Goal: Obtain resource: Obtain resource

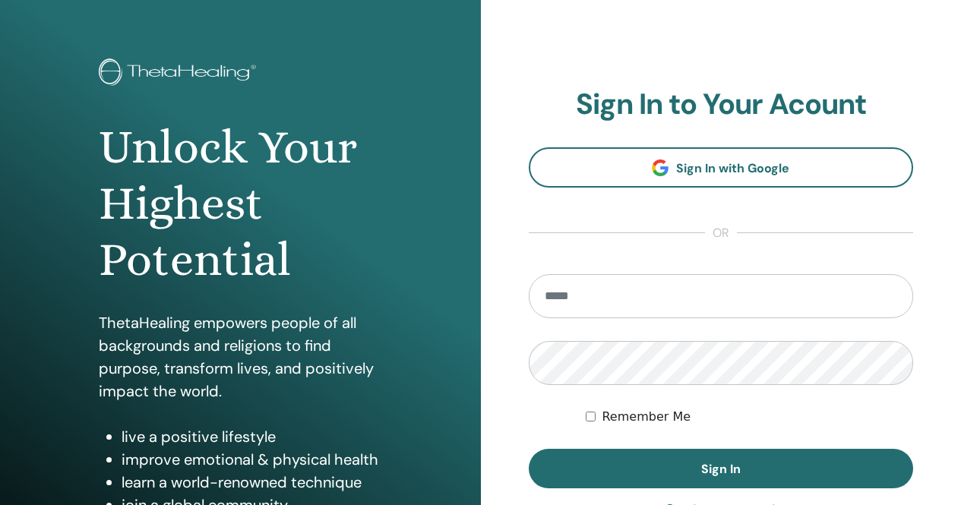
scroll to position [76, 0]
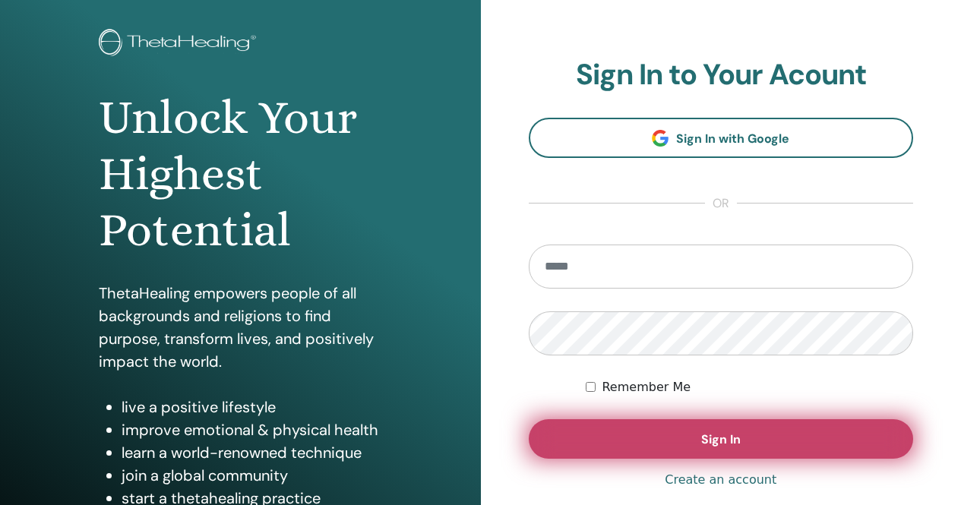
type input "**********"
click at [748, 432] on button "Sign In" at bounding box center [721, 438] width 385 height 39
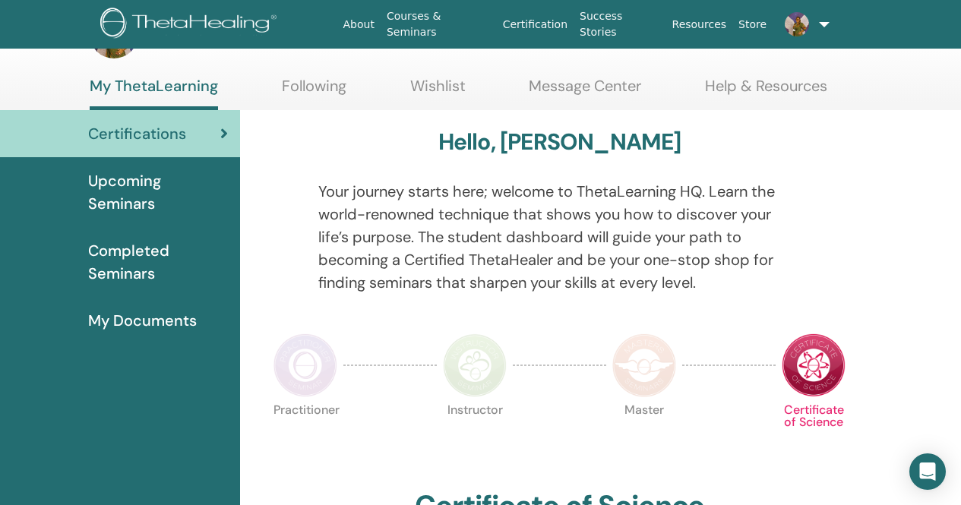
scroll to position [76, 0]
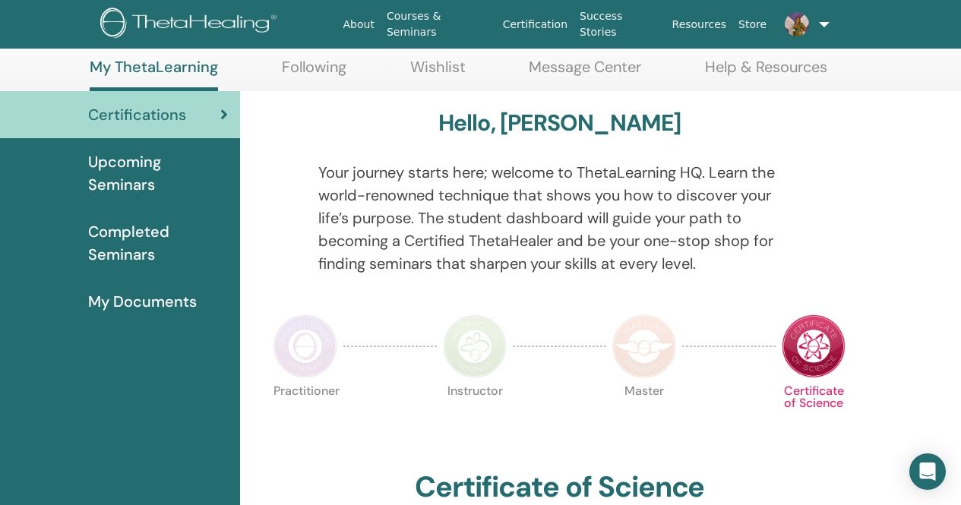
click at [478, 27] on link "Courses & Seminars" at bounding box center [438, 24] width 116 height 44
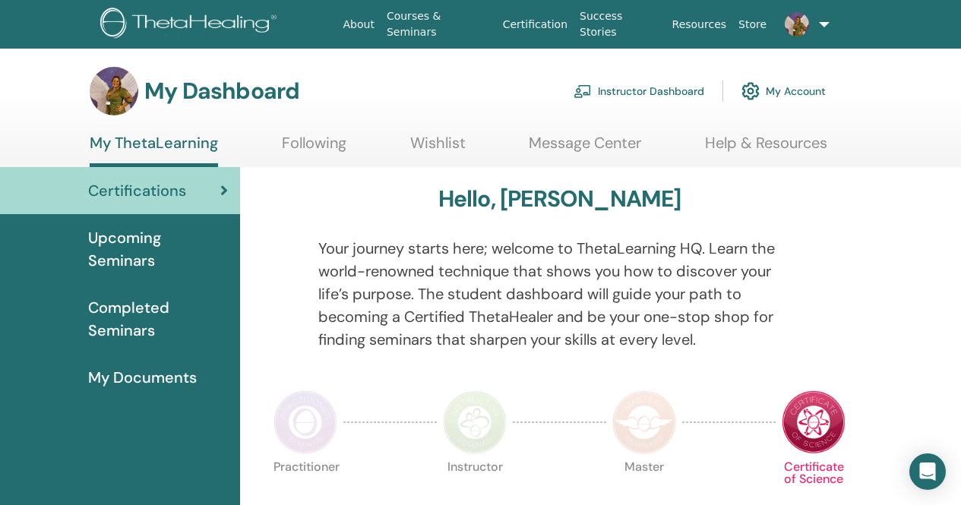
click at [663, 94] on link "Instructor Dashboard" at bounding box center [638, 90] width 131 height 33
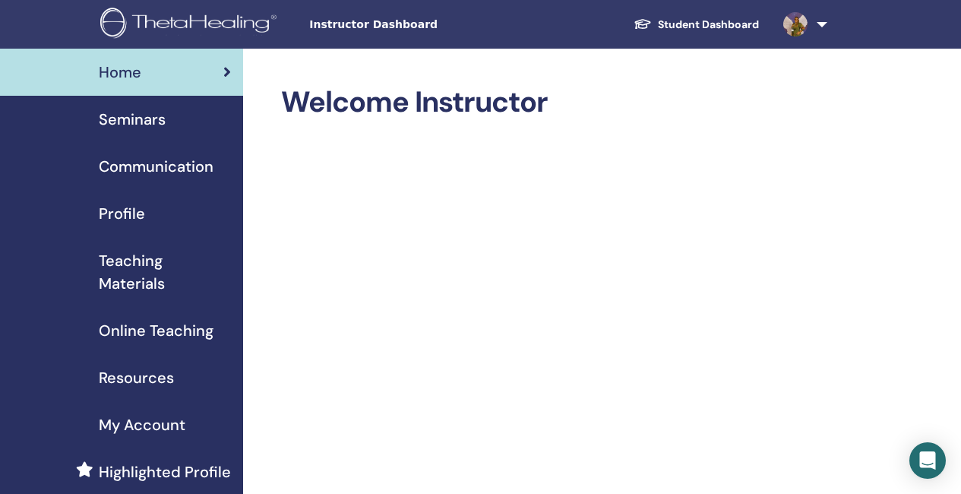
click at [155, 282] on span "Teaching Materials" at bounding box center [165, 272] width 132 height 46
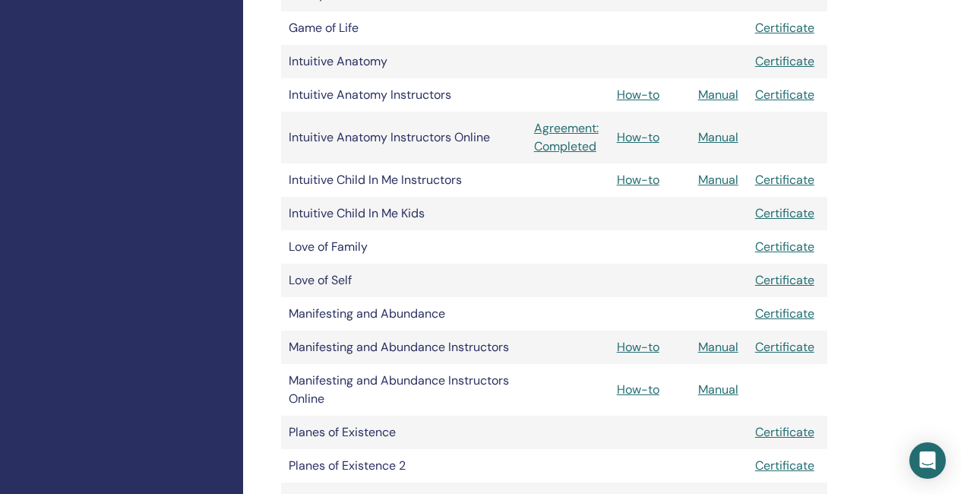
scroll to position [835, 0]
click at [713, 345] on link "Manual" at bounding box center [718, 346] width 40 height 16
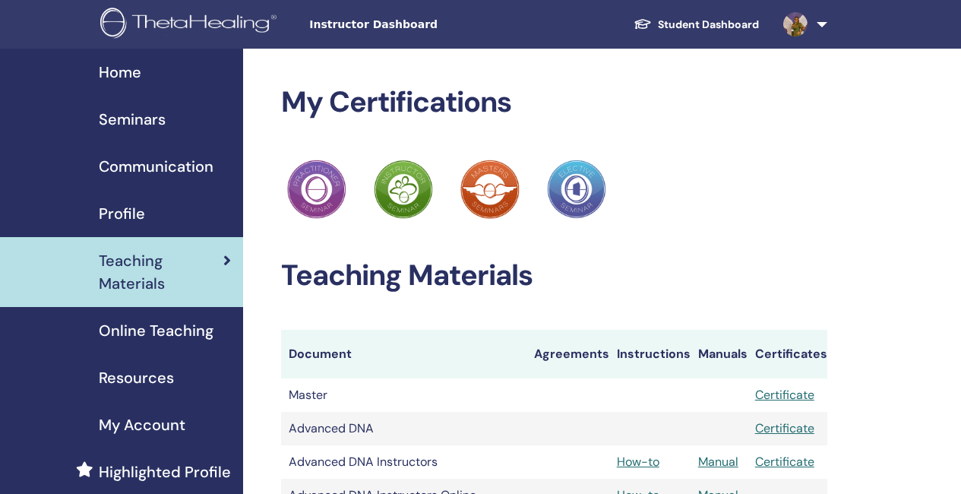
scroll to position [835, 0]
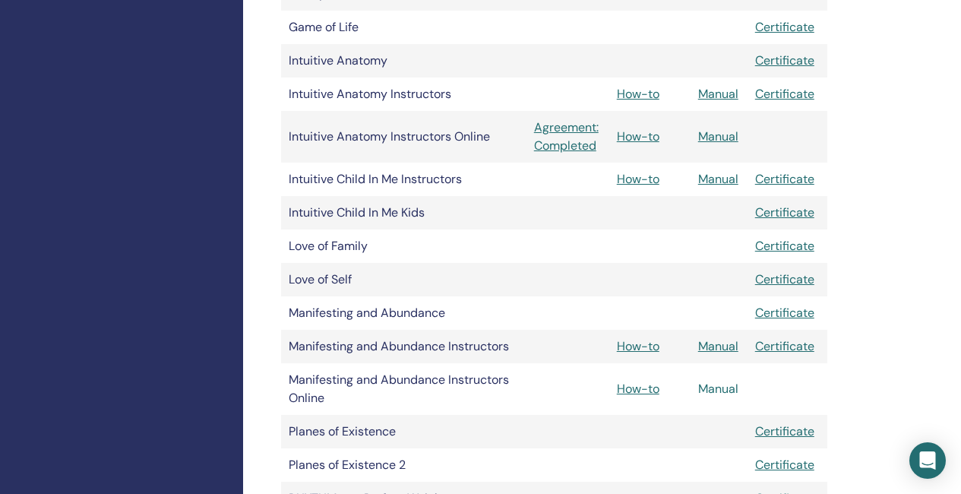
click at [731, 389] on link "Manual" at bounding box center [718, 388] width 40 height 16
